Goal: Find specific page/section: Find specific page/section

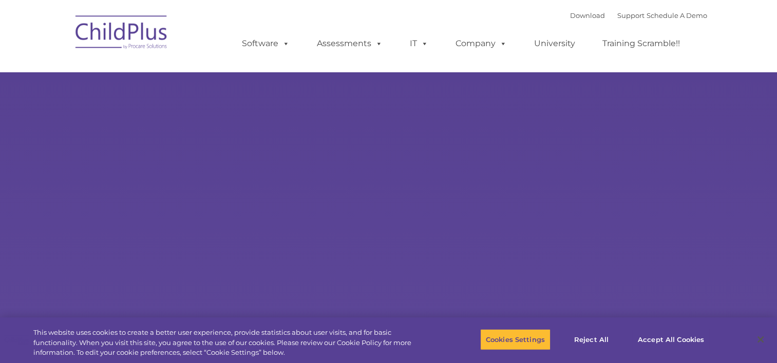
select select "MEDIUM"
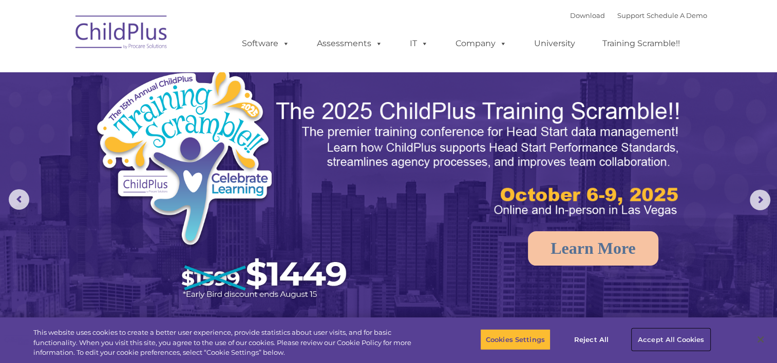
click at [654, 337] on button "Accept All Cookies" at bounding box center [671, 340] width 78 height 22
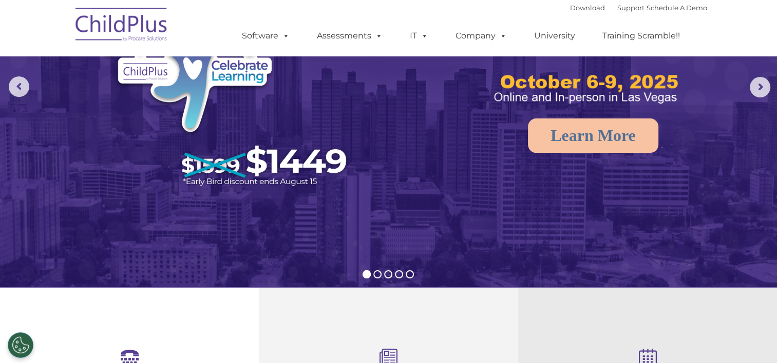
scroll to position [91, 0]
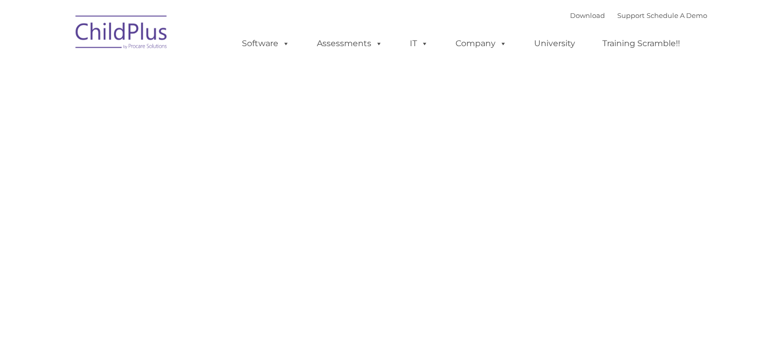
type input ""
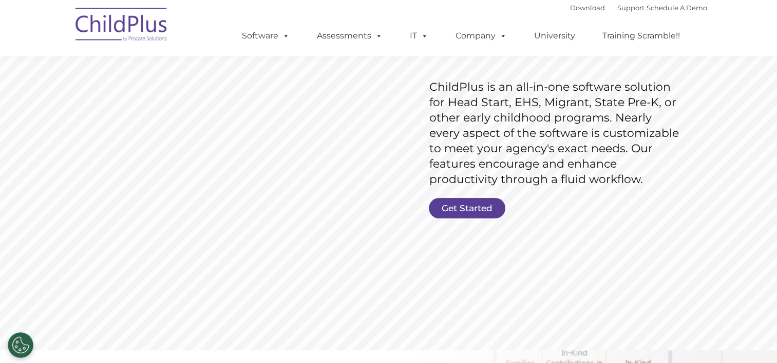
scroll to position [102, 0]
